Goal: Task Accomplishment & Management: Complete application form

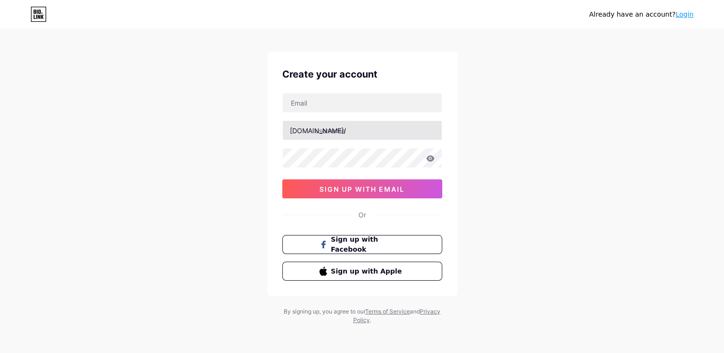
scroll to position [10, 0]
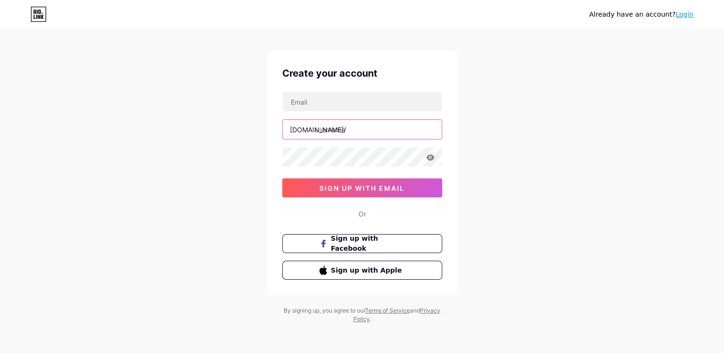
click at [389, 134] on input "text" at bounding box center [362, 129] width 159 height 19
click at [573, 141] on div "Already have an account? Login Create your account [DOMAIN_NAME]/ sign up with …" at bounding box center [362, 172] width 724 height 364
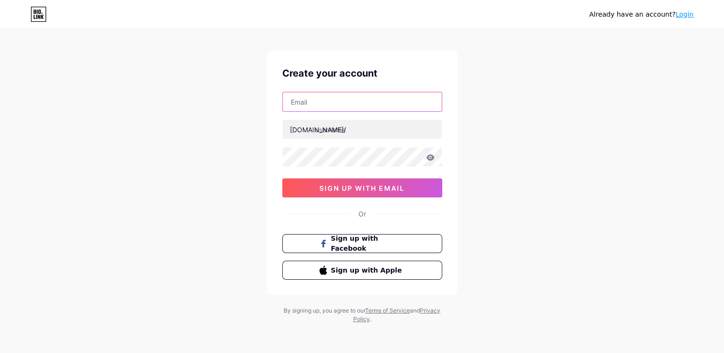
click at [350, 100] on input "text" at bounding box center [362, 101] width 159 height 19
type input "[EMAIL_ADDRESS][PERSON_NAME][DOMAIN_NAME]"
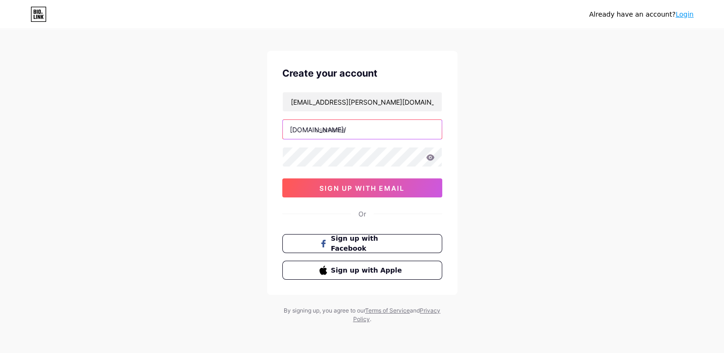
click at [368, 131] on input "text" at bounding box center [362, 129] width 159 height 19
type input "s"
type input "smaaash"
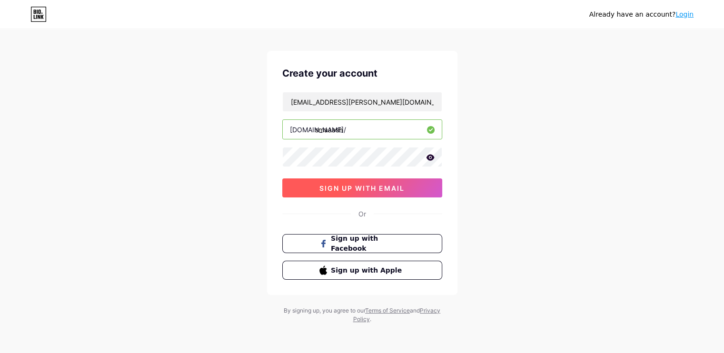
click at [367, 186] on span "sign up with email" at bounding box center [362, 188] width 85 height 8
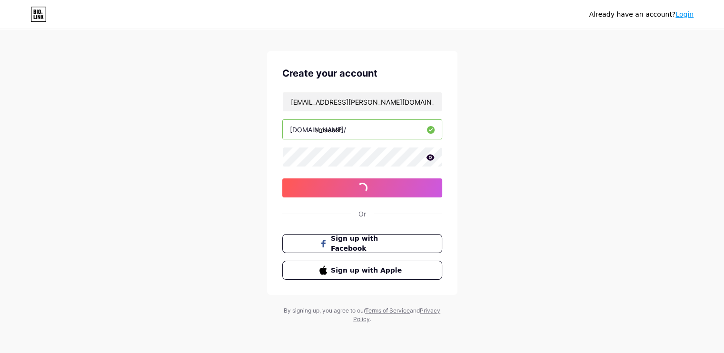
click at [429, 155] on icon at bounding box center [430, 157] width 8 height 6
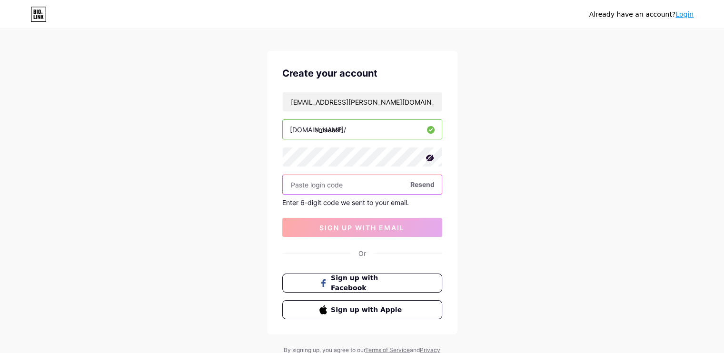
click at [380, 180] on input "text" at bounding box center [362, 184] width 159 height 19
